Goal: Task Accomplishment & Management: Manage account settings

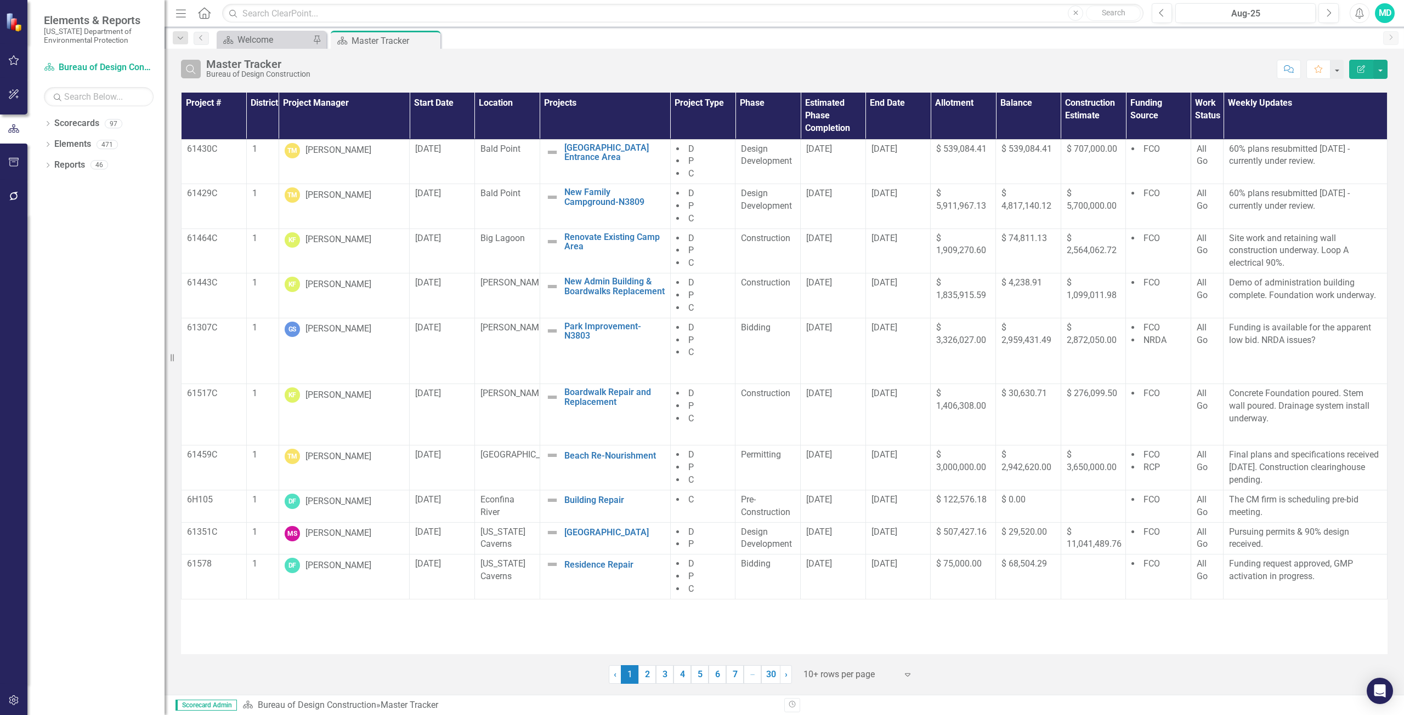
click at [198, 75] on button "Search" at bounding box center [191, 69] width 20 height 19
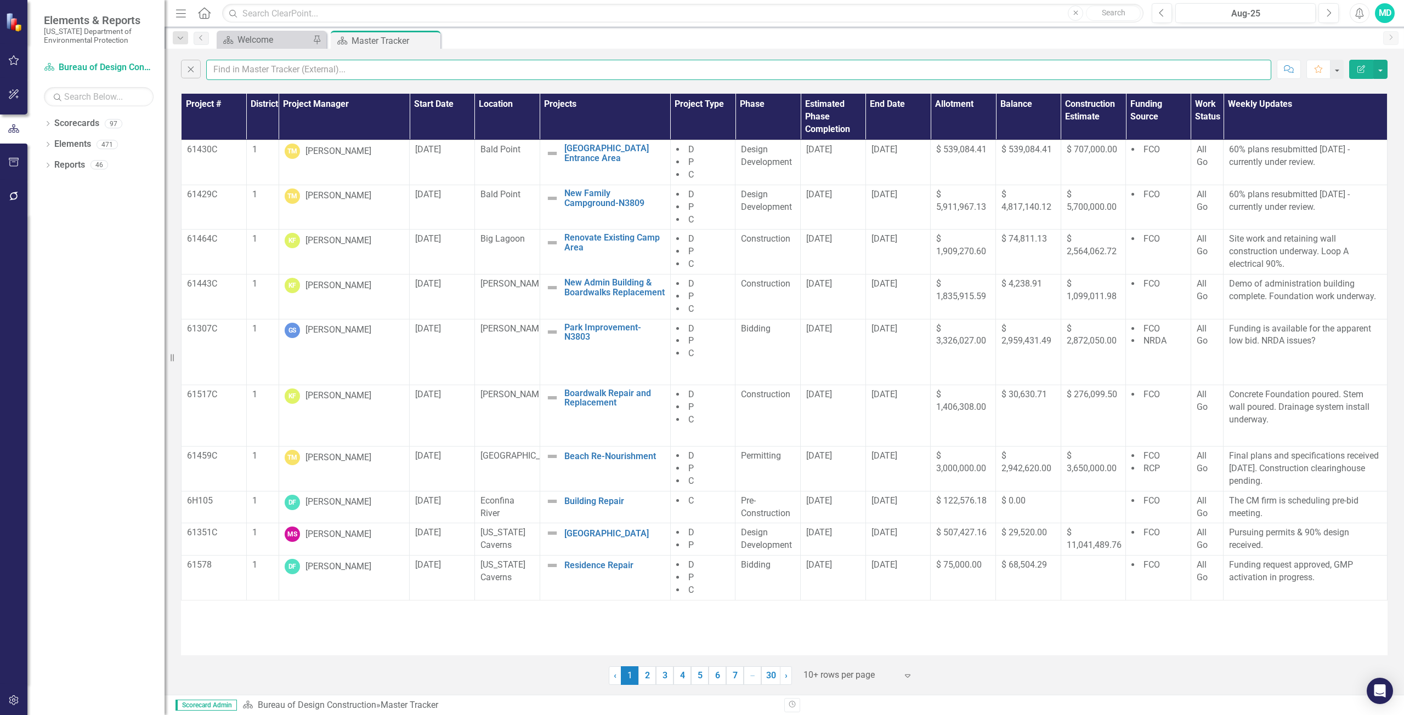
click at [229, 67] on input "text" at bounding box center [738, 70] width 1065 height 20
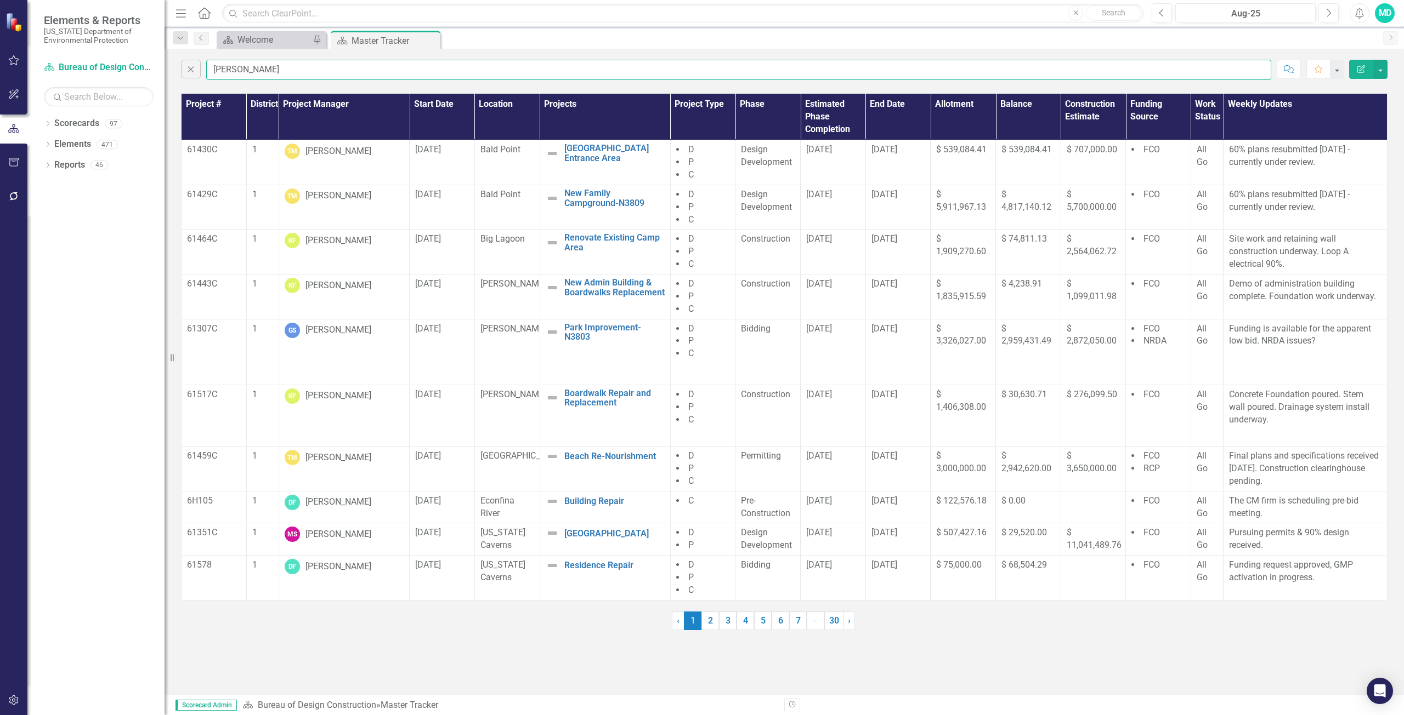
type input "[PERSON_NAME]"
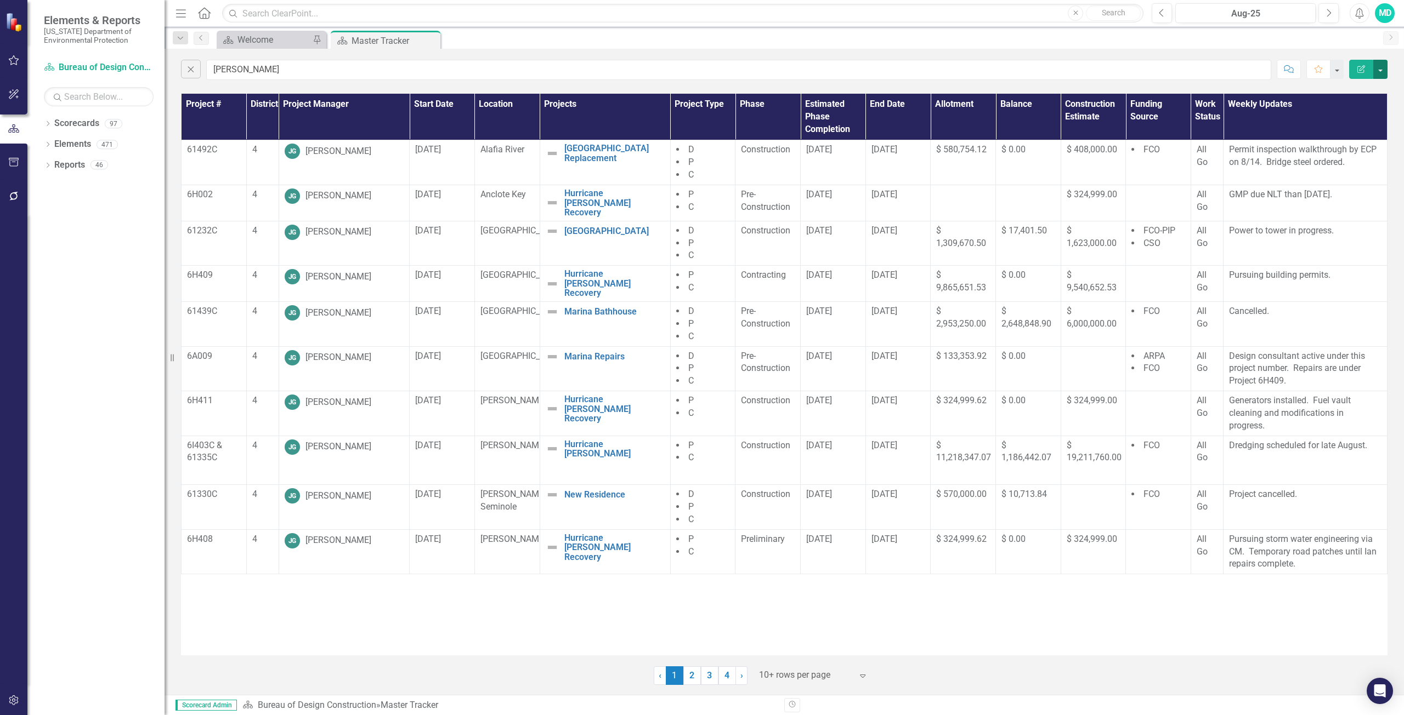
click at [1382, 67] on button "button" at bounding box center [1380, 69] width 14 height 19
click at [1351, 114] on link "PDF Export to PDF" at bounding box center [1343, 111] width 87 height 20
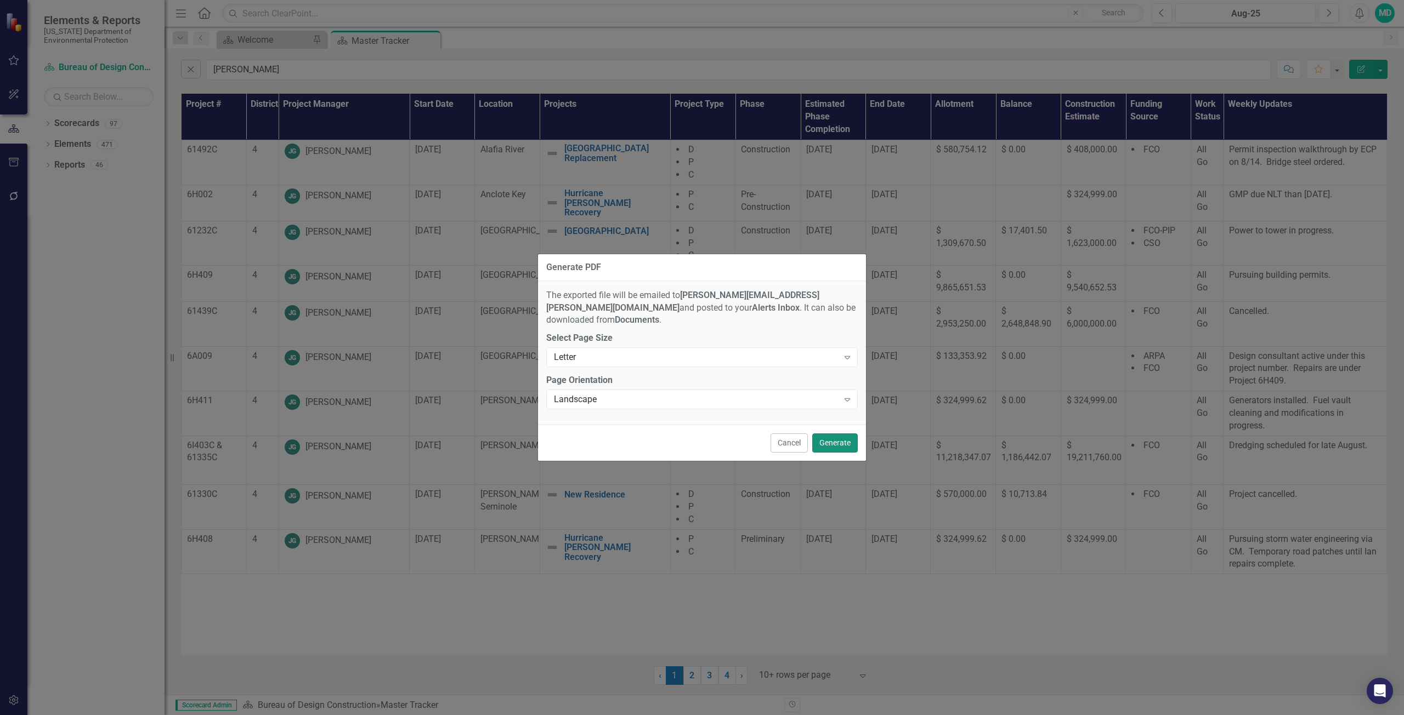
click at [847, 435] on button "Generate" at bounding box center [835, 443] width 46 height 19
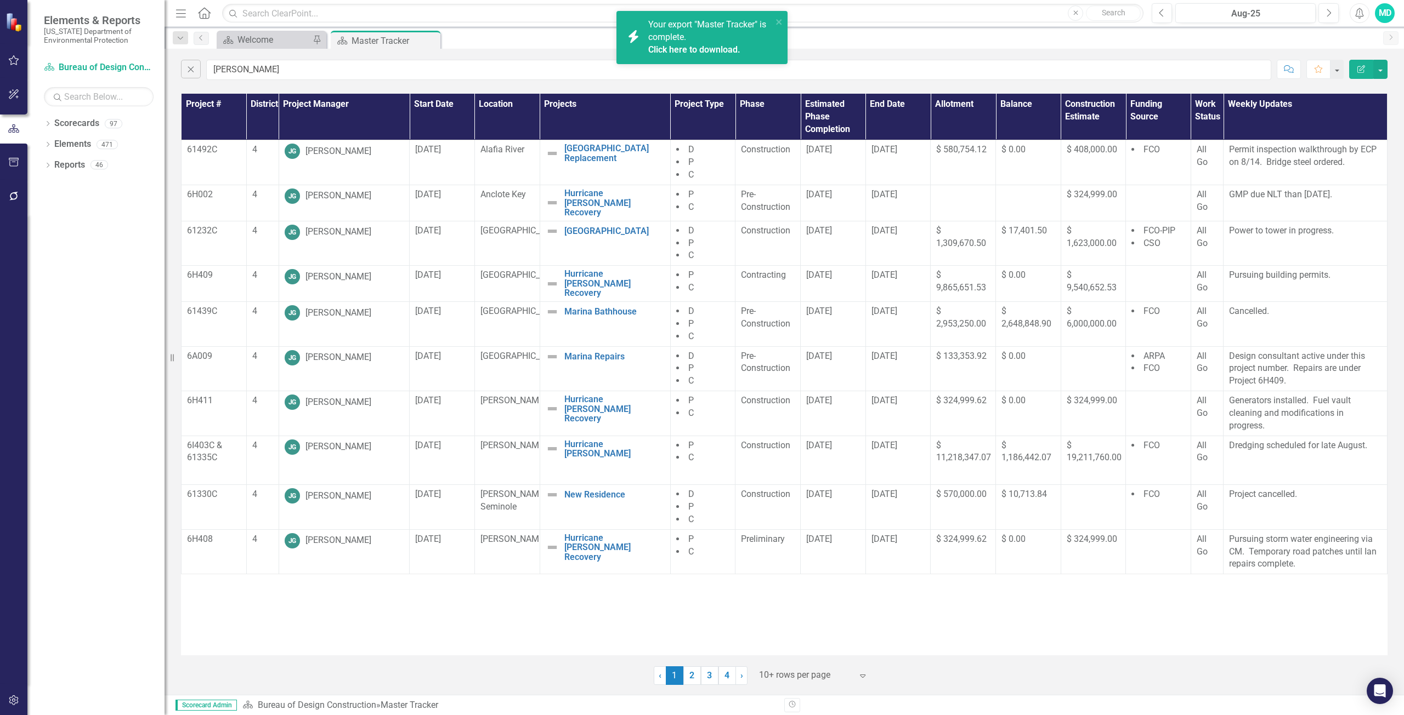
click at [689, 41] on div "Your export "Master Tracker" is complete. Click here to download." at bounding box center [710, 38] width 124 height 38
click at [701, 679] on link "3" at bounding box center [710, 676] width 18 height 19
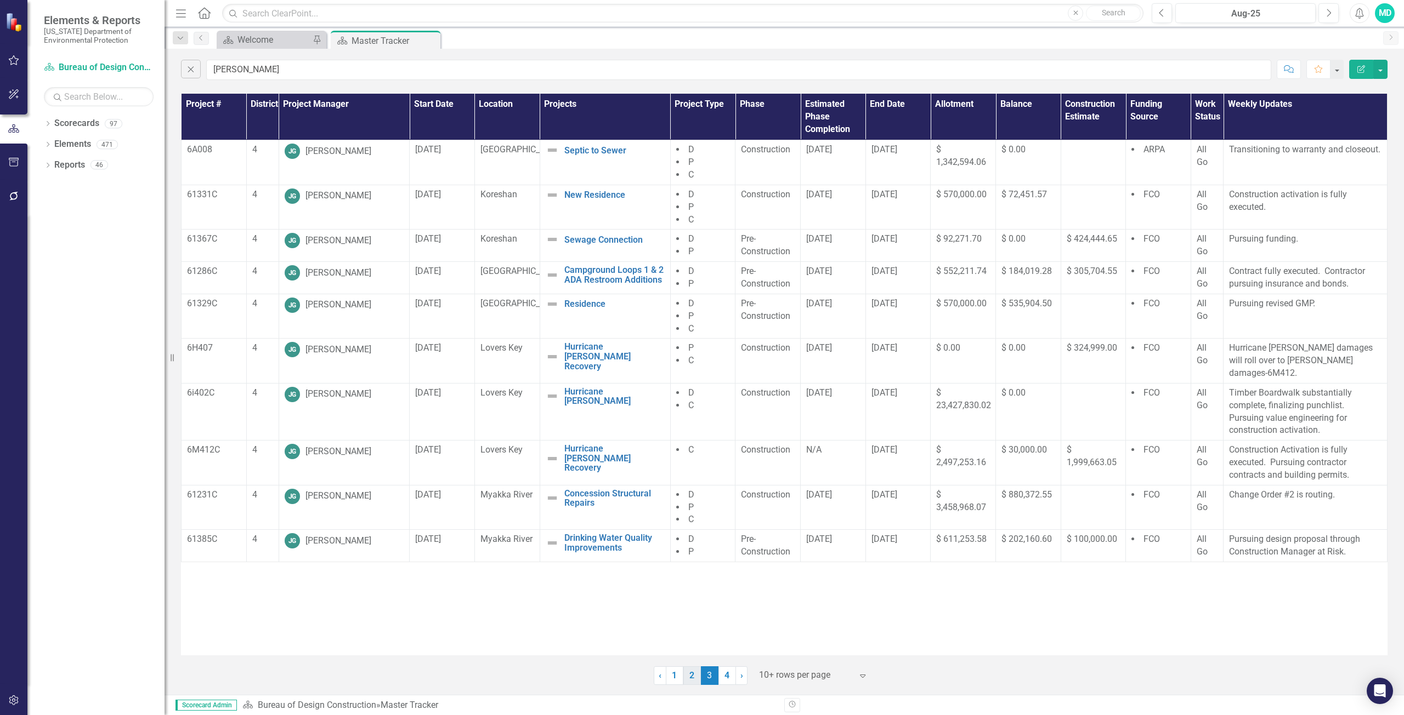
click at [694, 680] on link "2" at bounding box center [692, 676] width 18 height 19
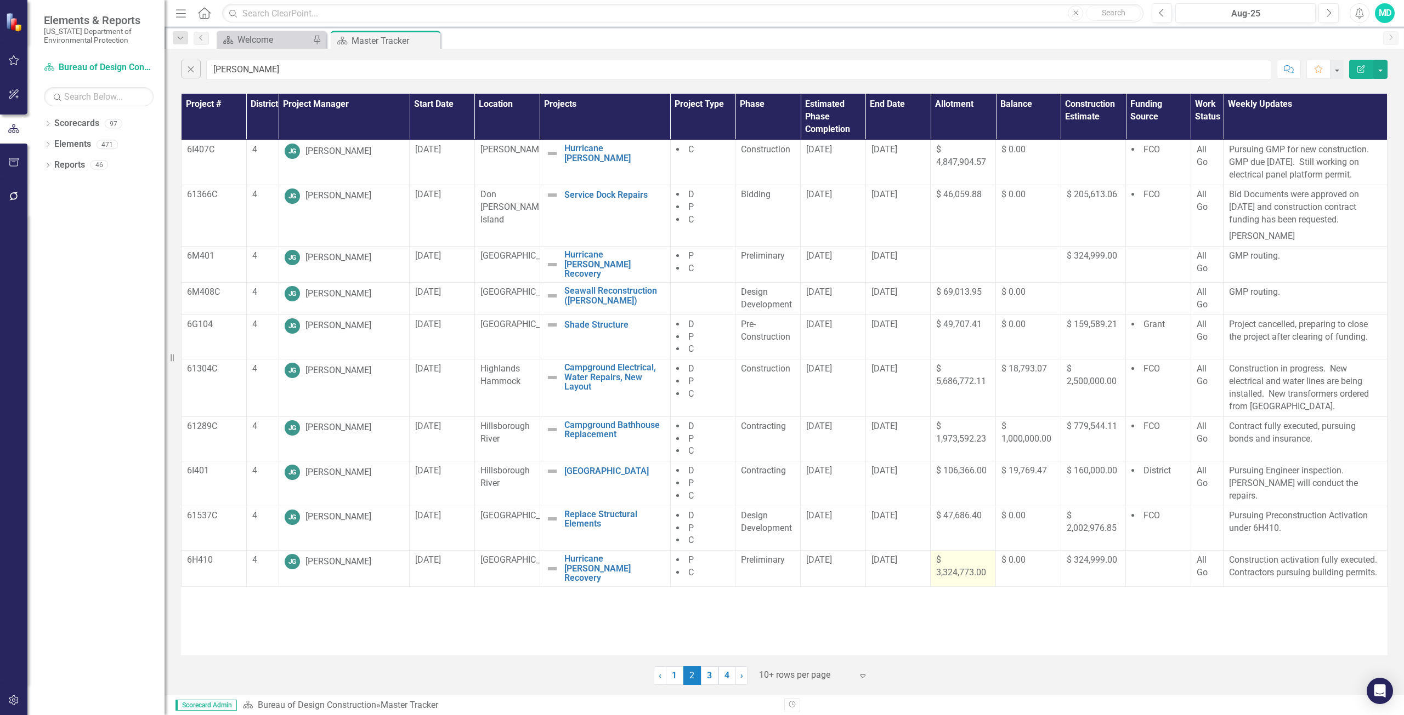
click at [961, 578] on span "$ 3,324,773.00" at bounding box center [961, 566] width 50 height 23
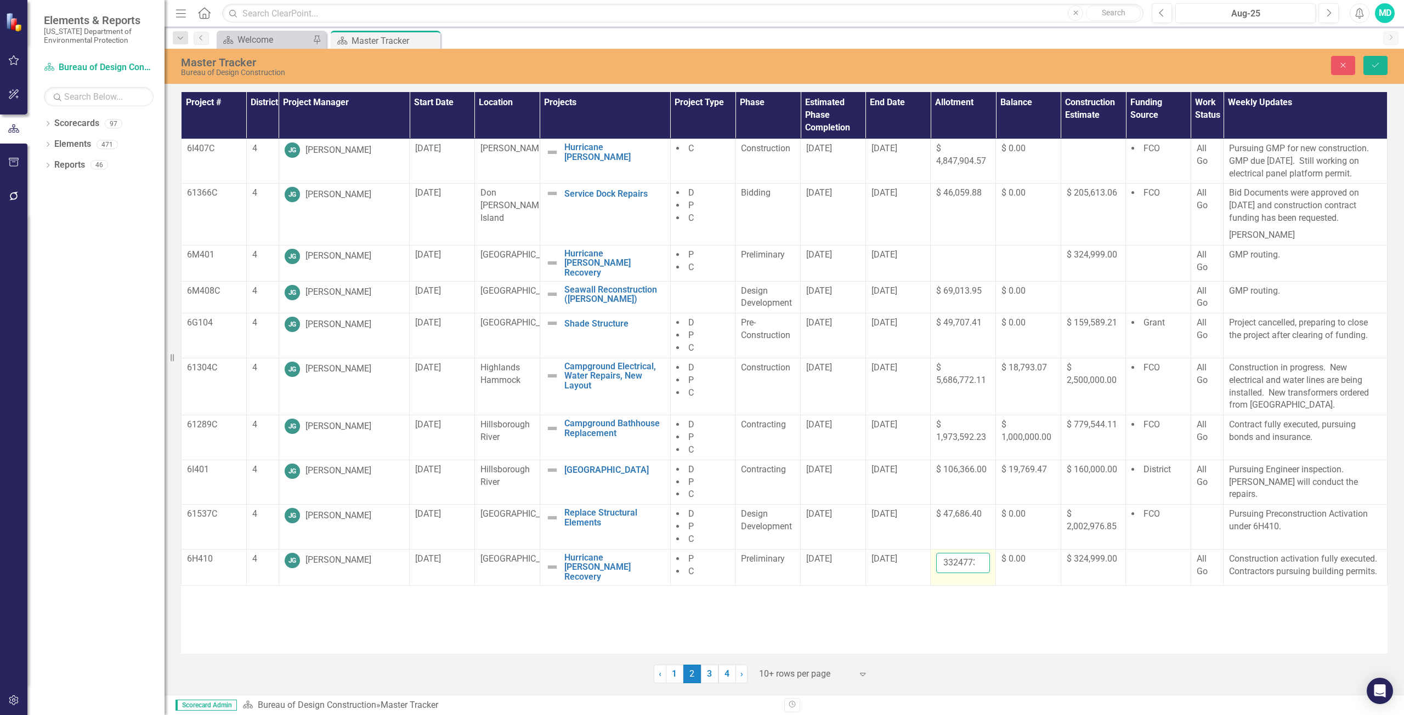
click at [966, 573] on input "3324773" at bounding box center [963, 563] width 54 height 20
type input "3"
type input "3345602.78"
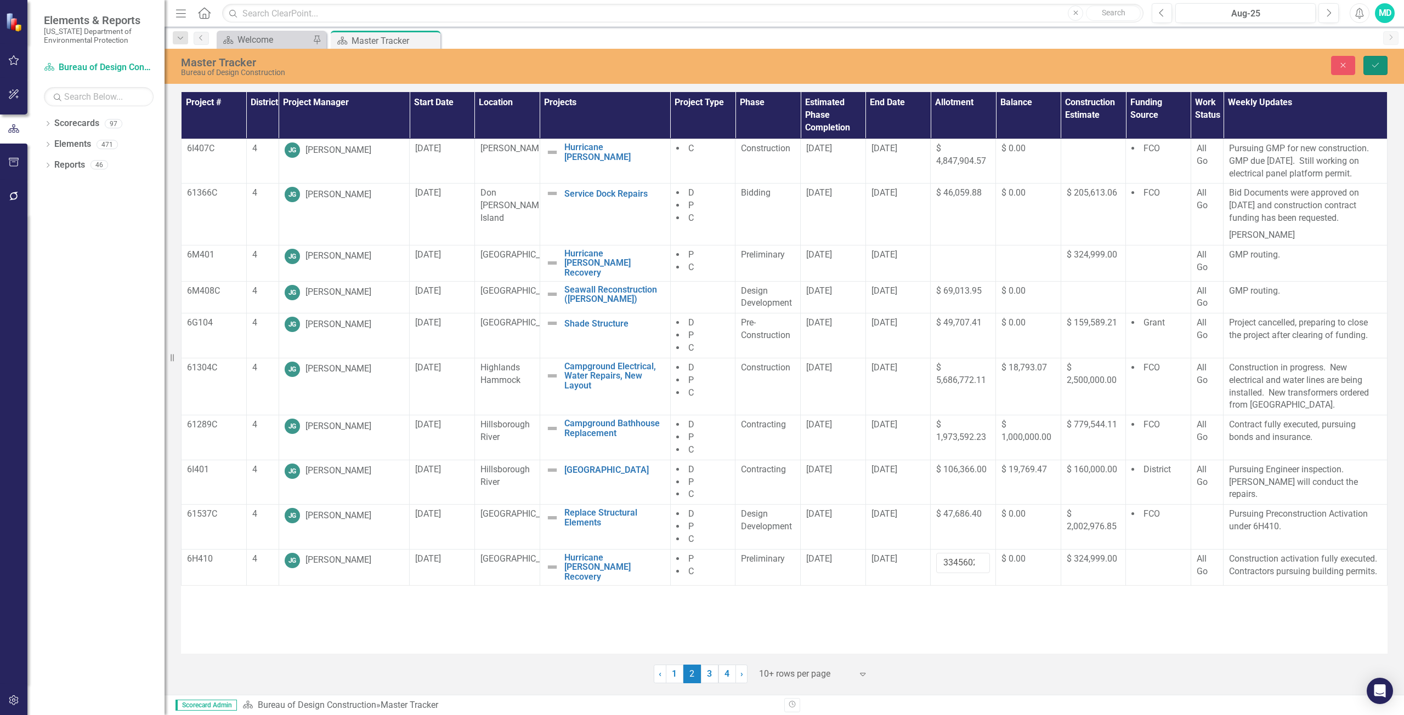
click at [1384, 59] on button "Save" at bounding box center [1375, 65] width 24 height 19
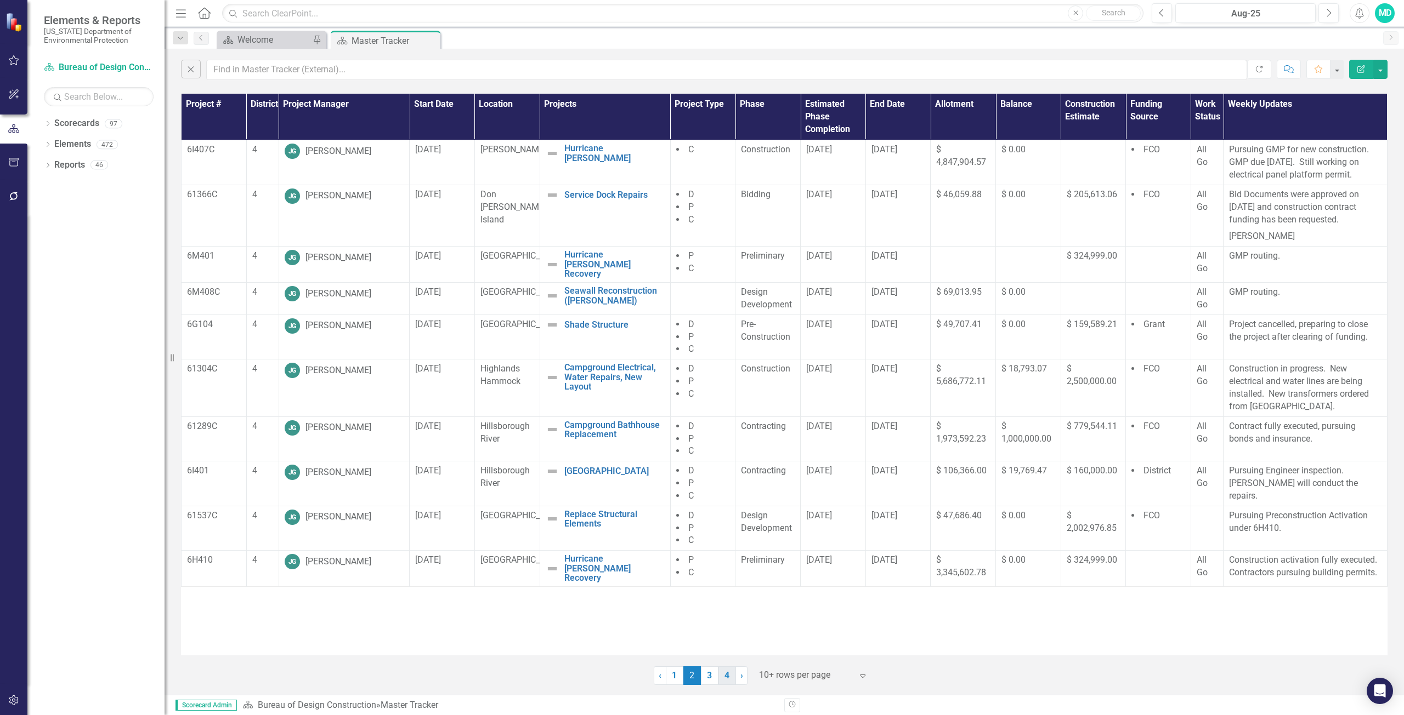
click at [728, 675] on link "4" at bounding box center [727, 676] width 18 height 19
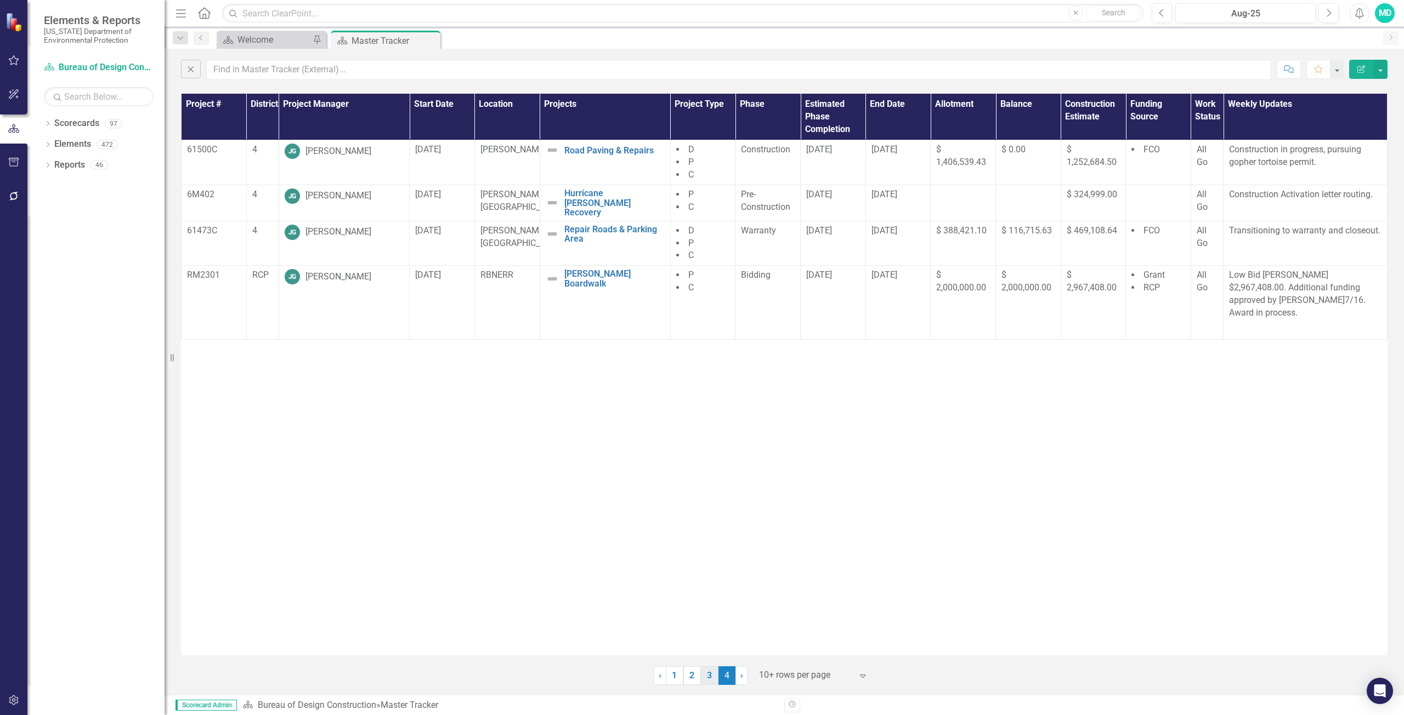
click at [706, 675] on link "3" at bounding box center [710, 676] width 18 height 19
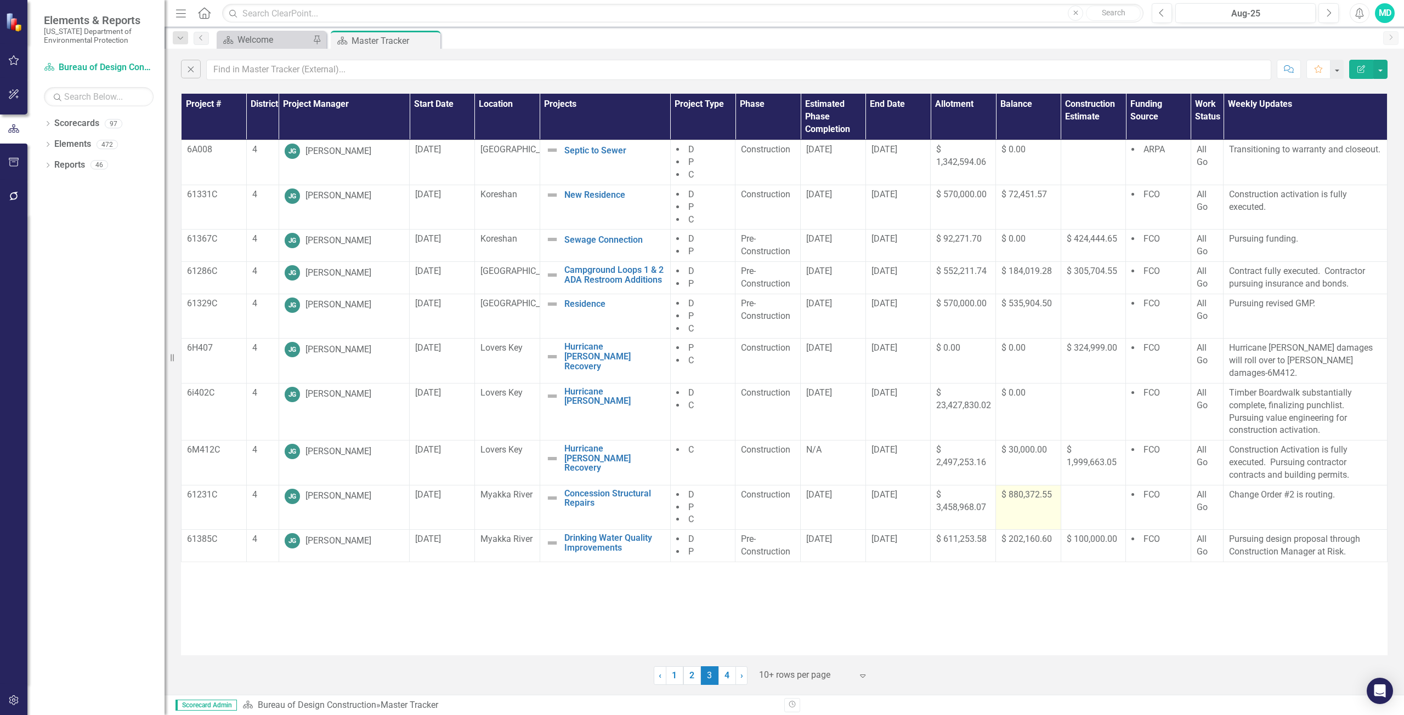
click at [1020, 493] on td "$ 880,372.55" at bounding box center [1028, 507] width 65 height 45
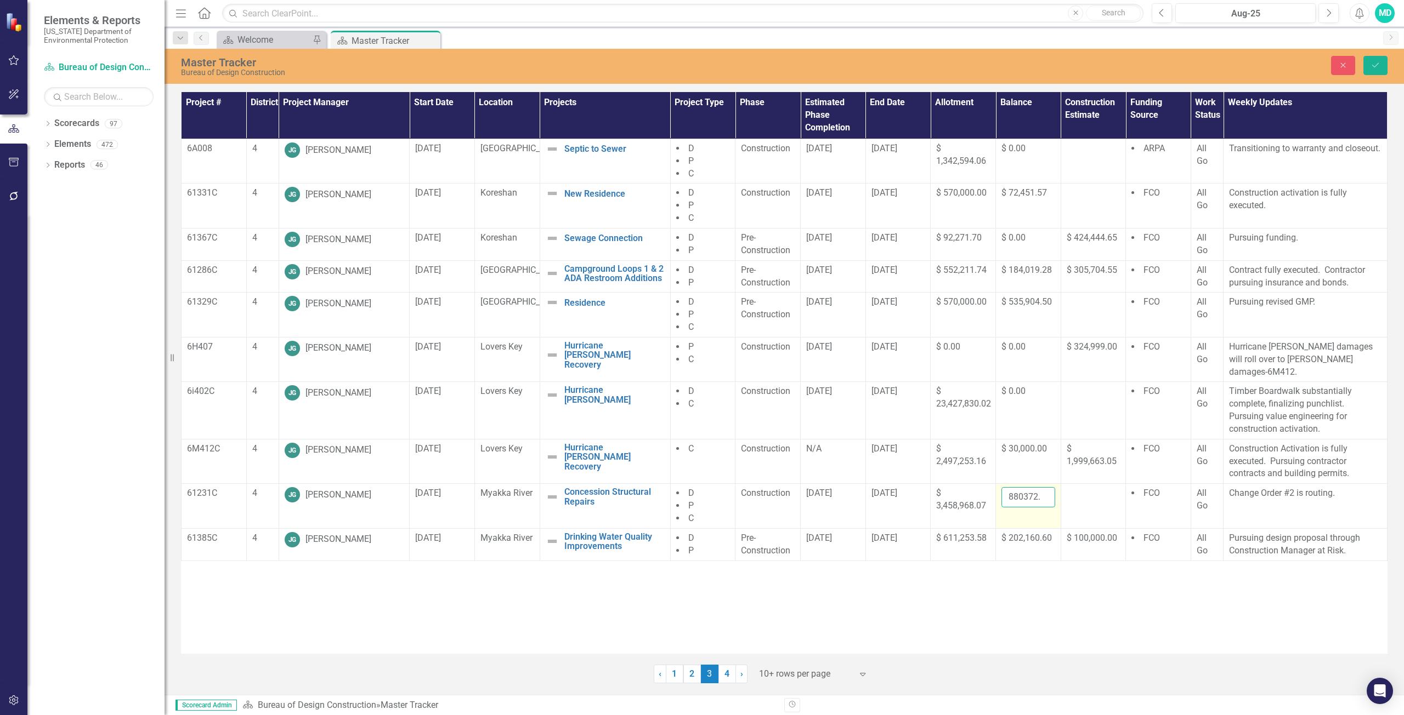
click at [1025, 487] on input "880372.55" at bounding box center [1028, 497] width 54 height 20
type input "8"
type input "3"
type input "887628.80"
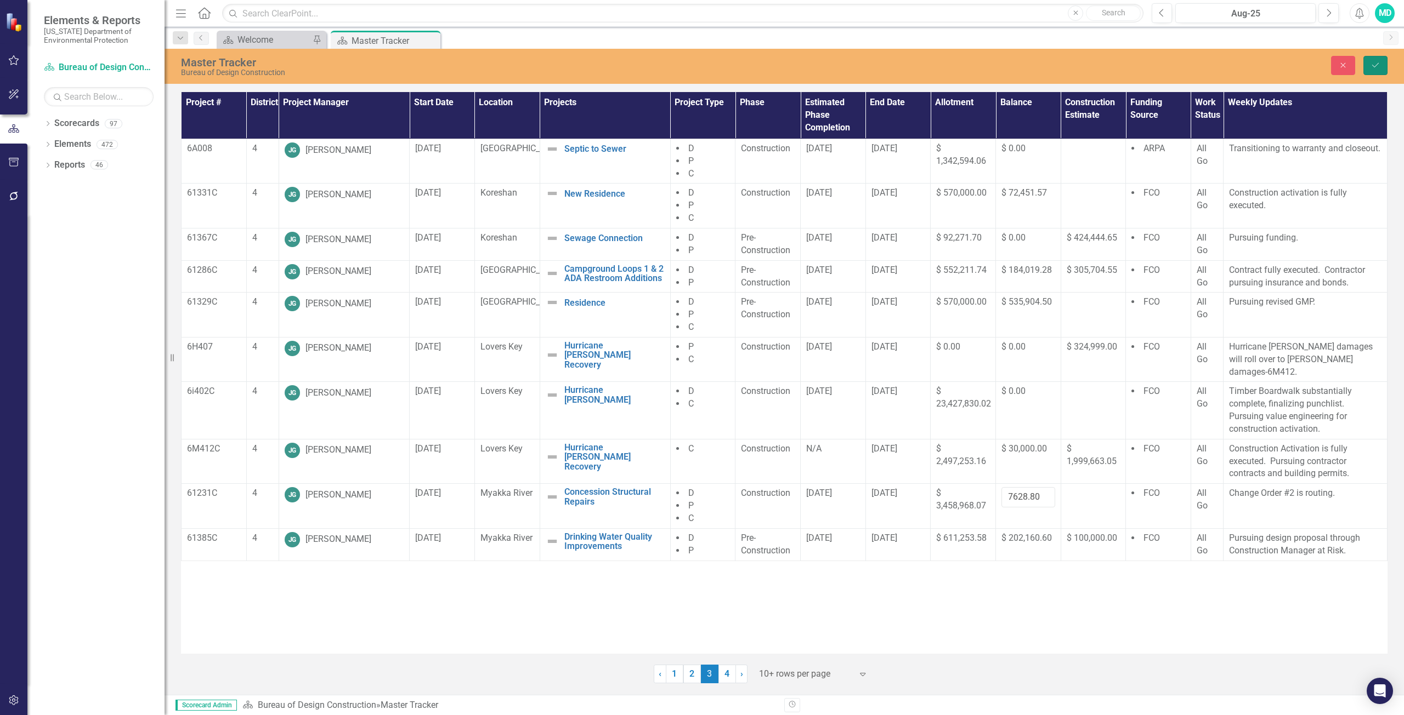
scroll to position [0, 0]
click at [1373, 63] on icon "Save" at bounding box center [1375, 65] width 10 height 8
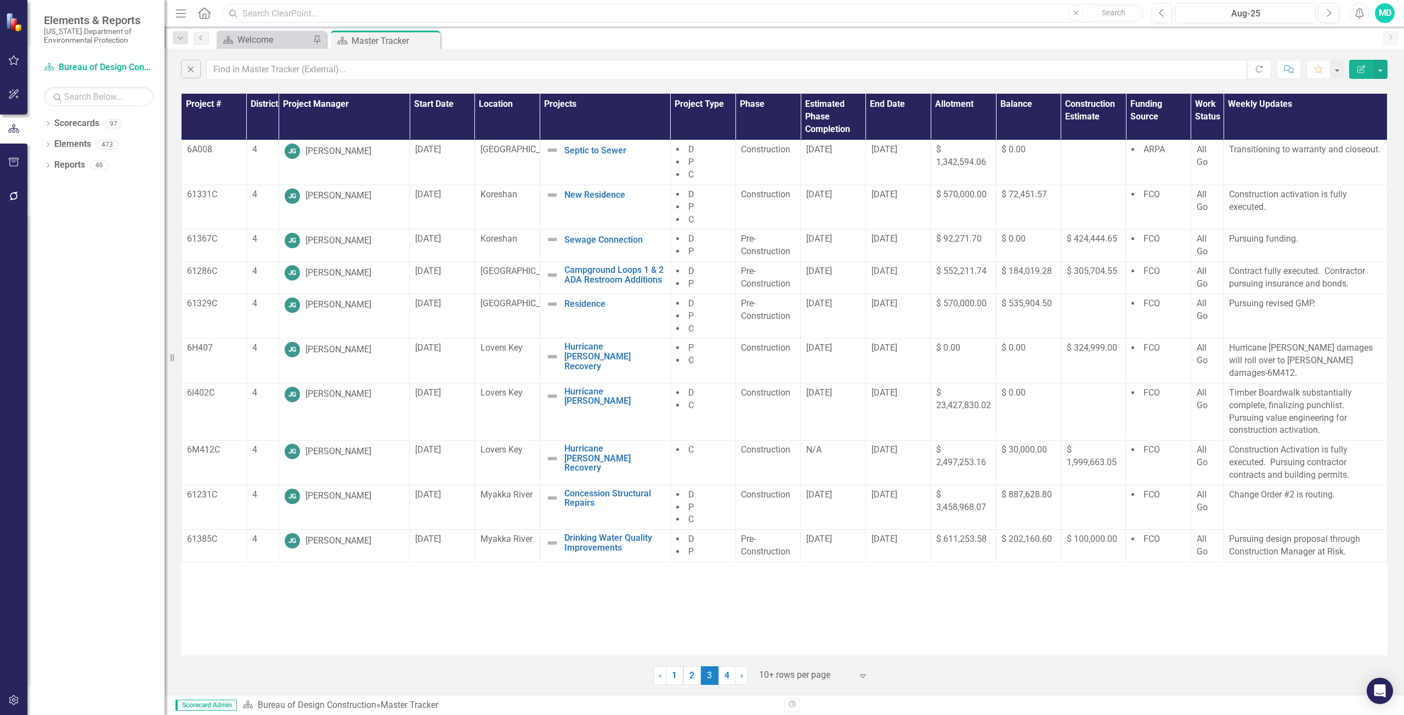
click at [253, 8] on input "text" at bounding box center [682, 13] width 921 height 19
click at [278, 14] on input "gage" at bounding box center [682, 13] width 921 height 19
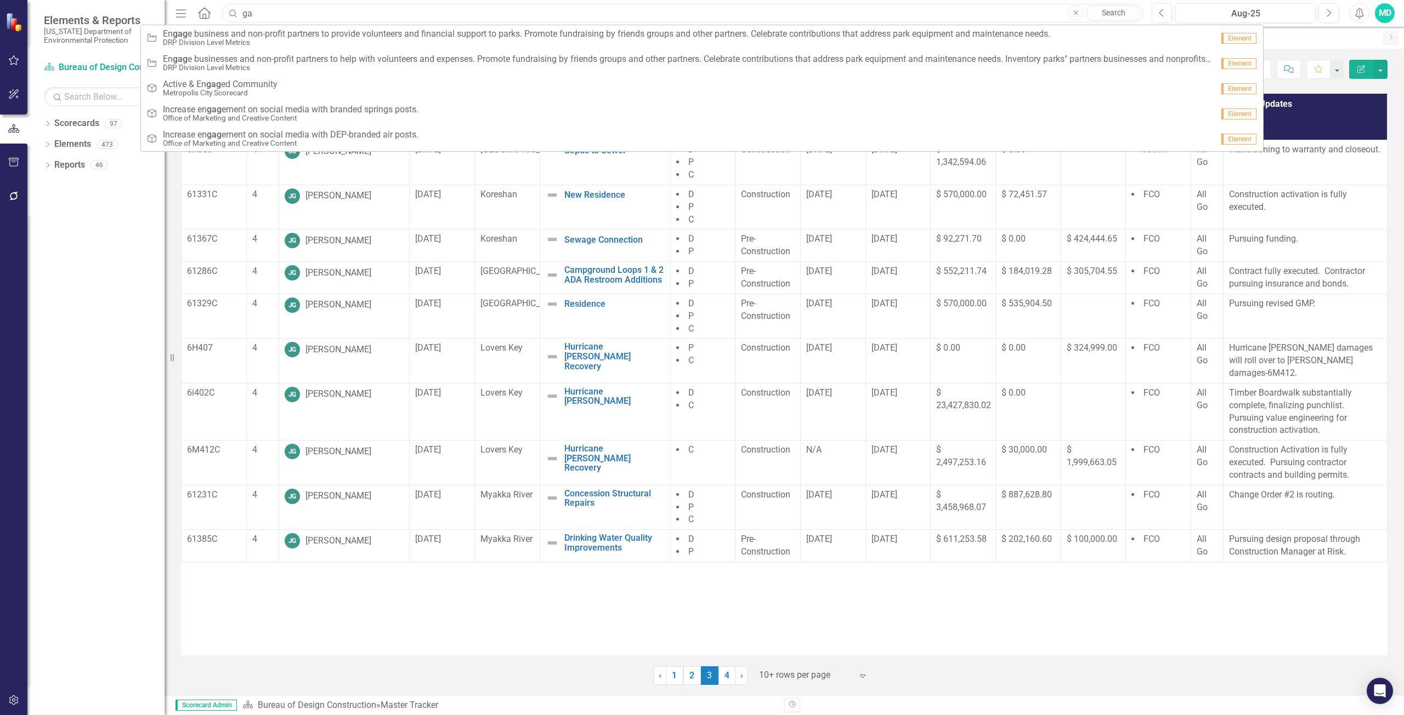
type input "g"
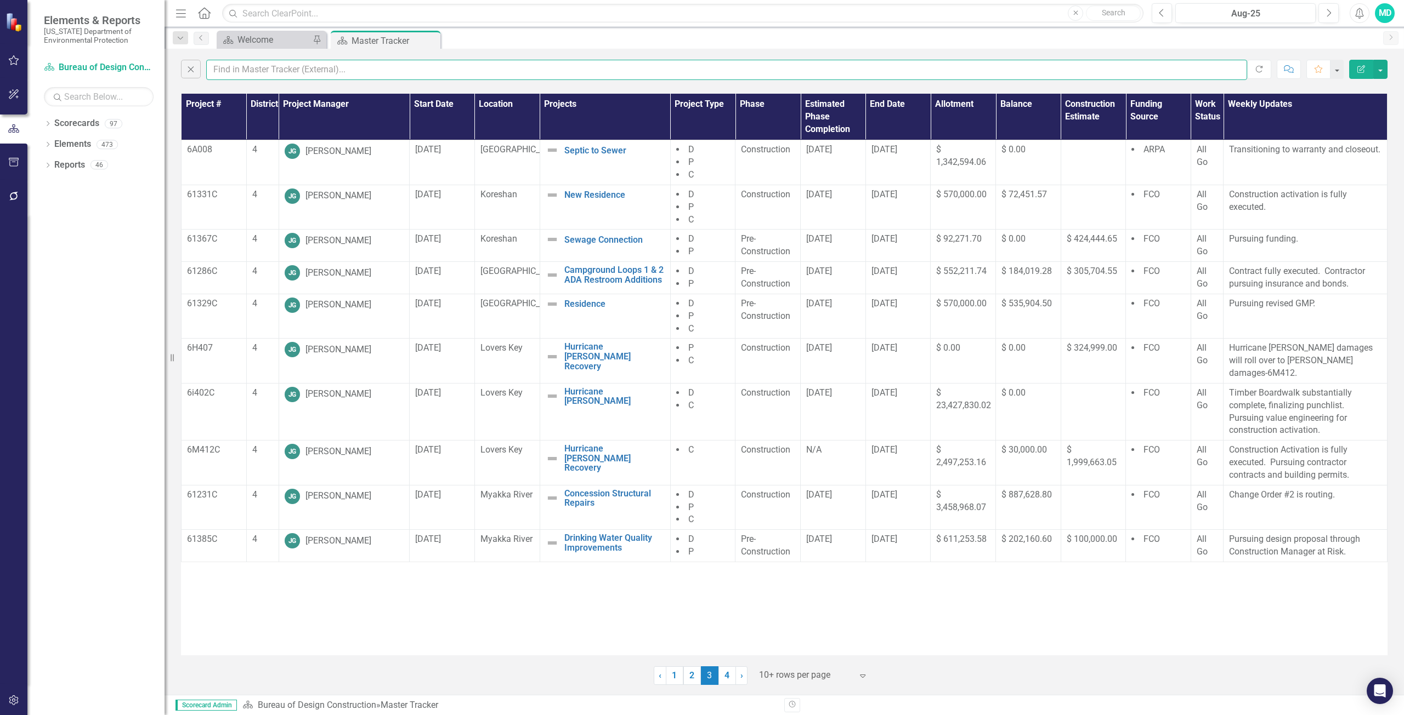
click at [246, 72] on input "text" at bounding box center [726, 70] width 1041 height 20
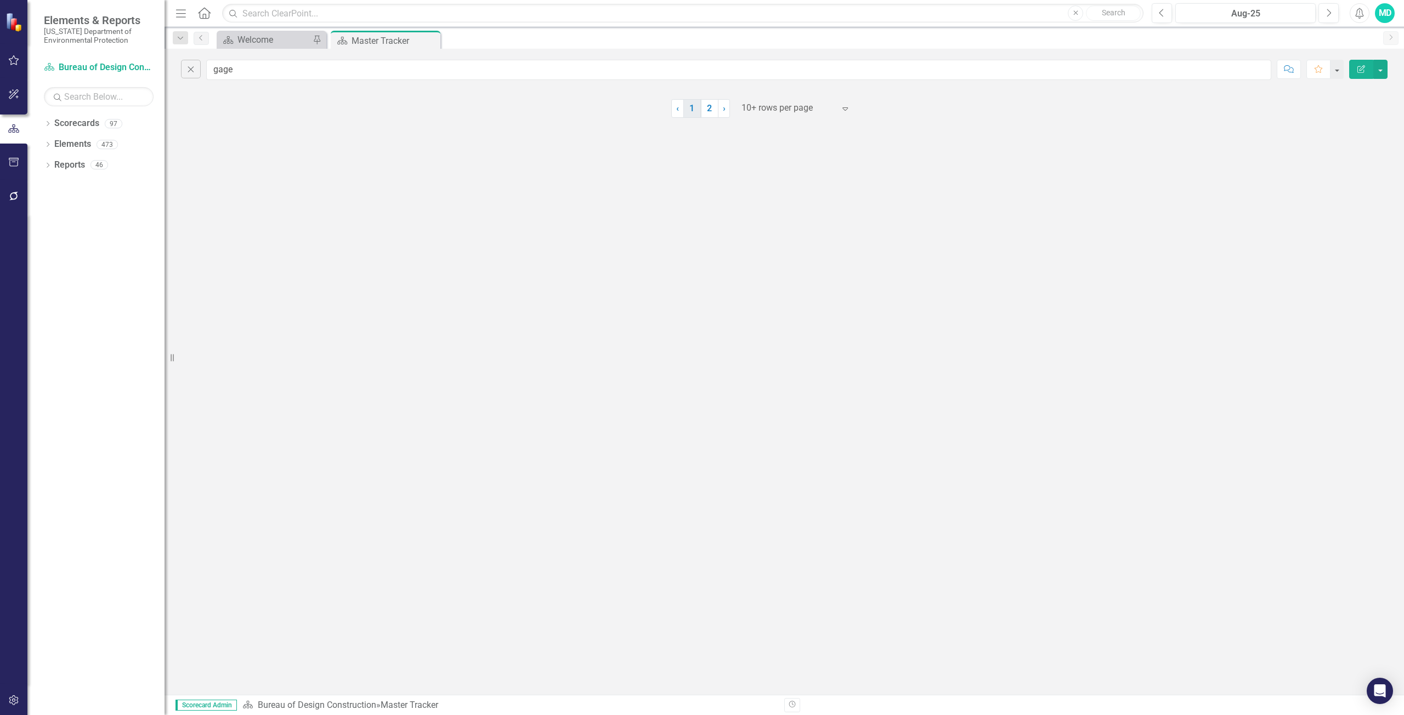
click at [692, 112] on link "1" at bounding box center [692, 108] width 18 height 19
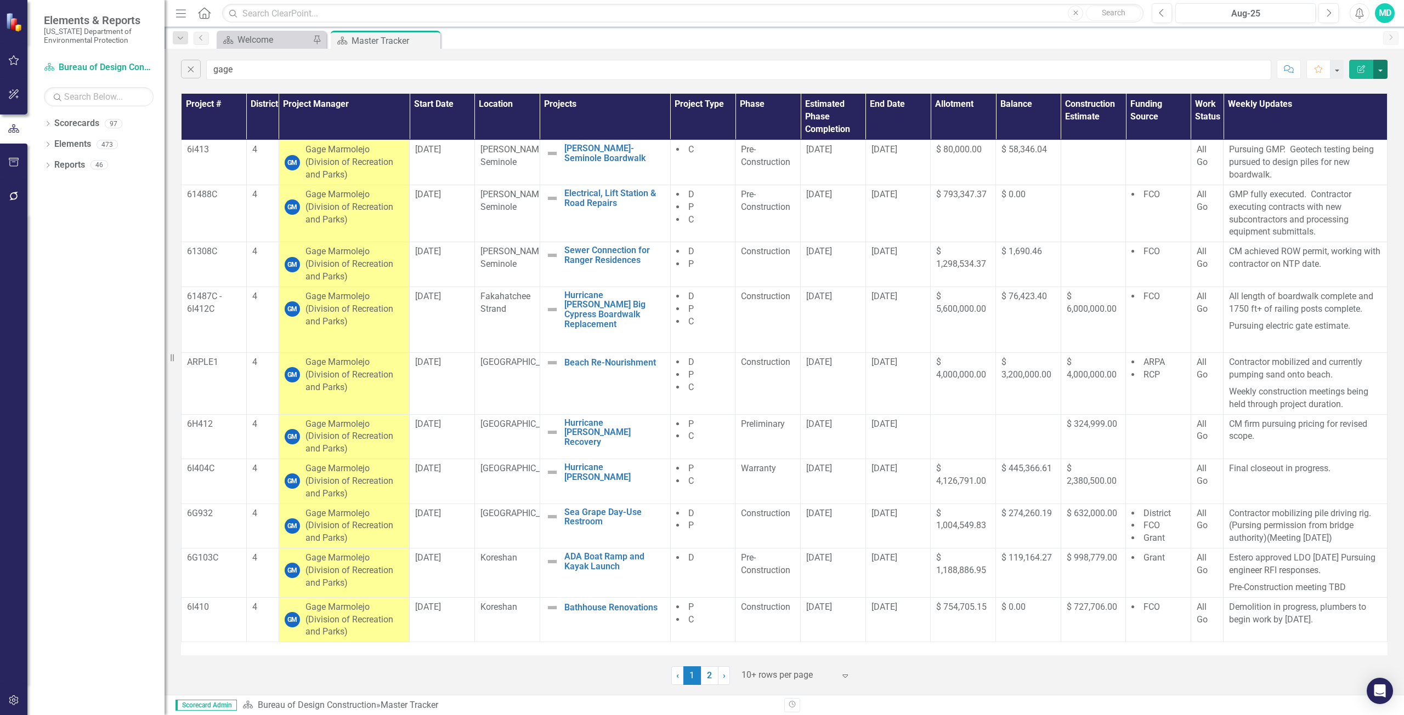
click at [1379, 69] on button "button" at bounding box center [1380, 69] width 14 height 19
click at [1345, 114] on link "PDF Export to PDF" at bounding box center [1343, 111] width 87 height 20
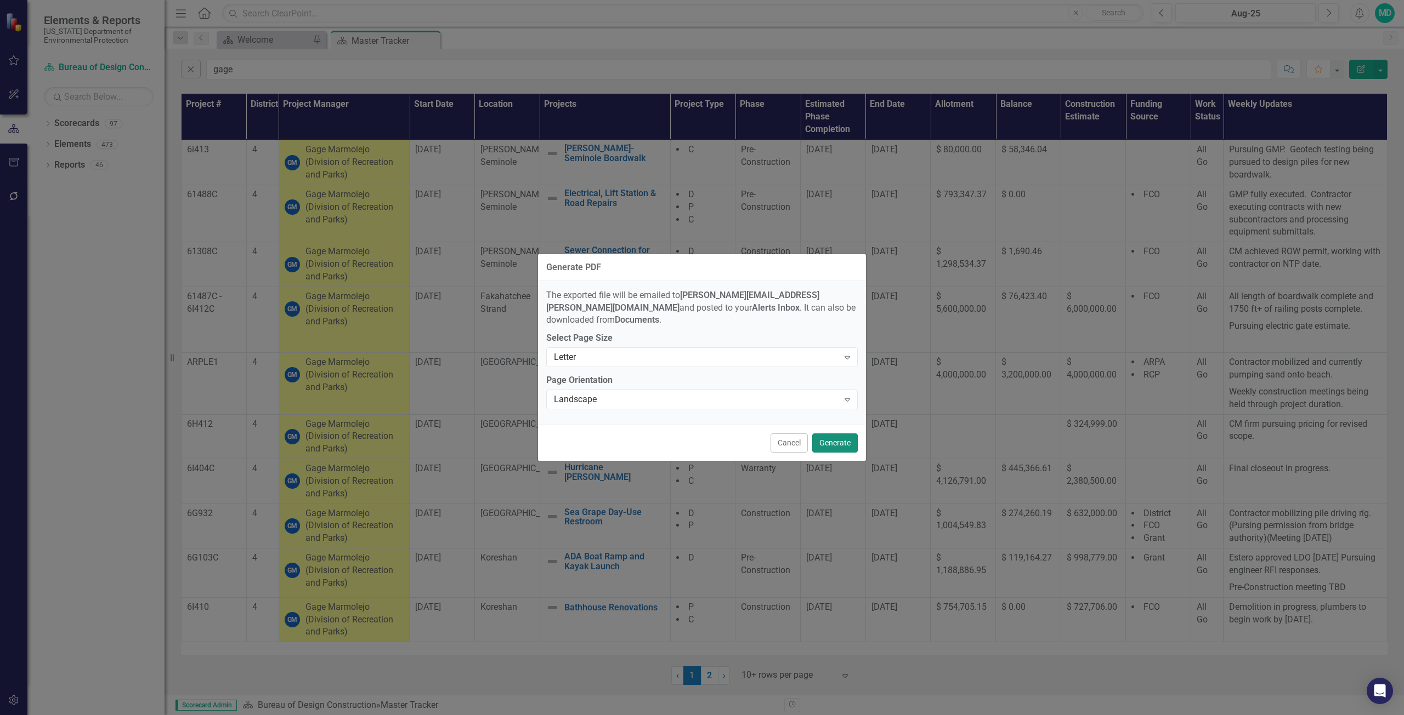
click at [836, 440] on button "Generate" at bounding box center [835, 443] width 46 height 19
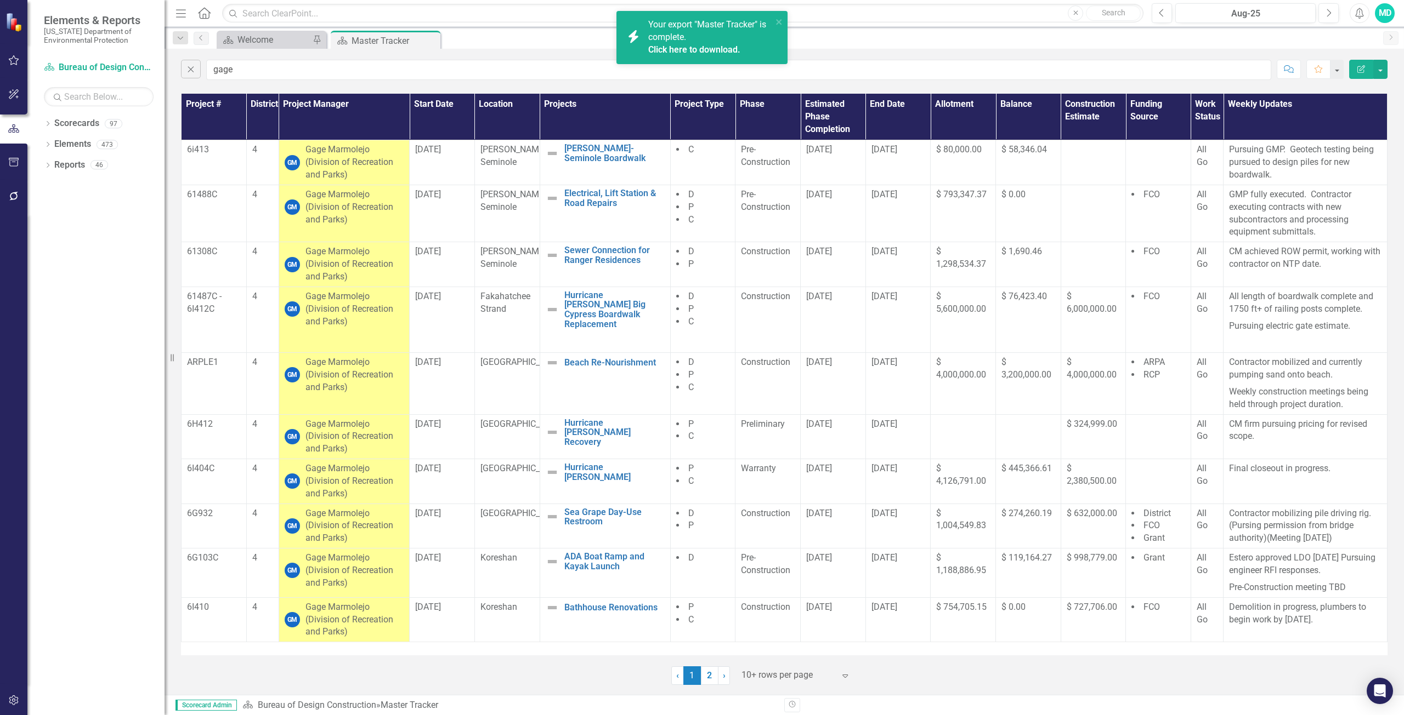
click at [730, 48] on link "Click here to download." at bounding box center [694, 49] width 92 height 10
click at [259, 76] on input "gage" at bounding box center [738, 70] width 1065 height 20
type input "g"
